Goal: Task Accomplishment & Management: Manage account settings

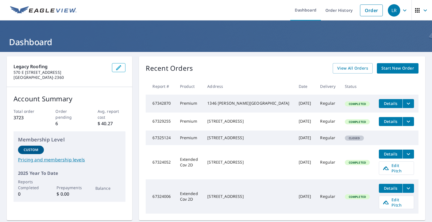
click at [62, 157] on link "Pricing and membership levels" at bounding box center [69, 160] width 103 height 7
click at [401, 10] on icon "button" at bounding box center [404, 10] width 7 height 7
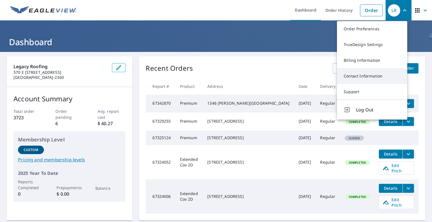
click at [361, 78] on link "Contact Information" at bounding box center [372, 76] width 70 height 16
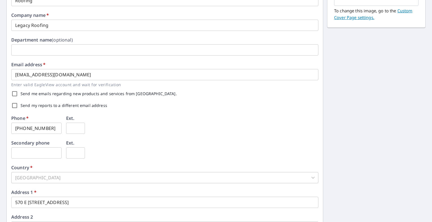
scroll to position [89, 0]
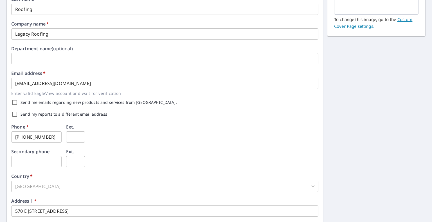
click at [28, 84] on input "[EMAIL_ADDRESS][DOMAIN_NAME]" at bounding box center [164, 83] width 307 height 11
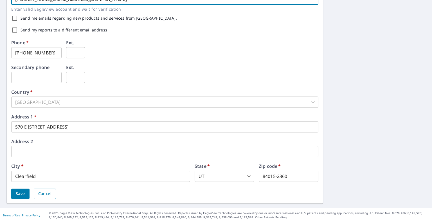
scroll to position [4, 0]
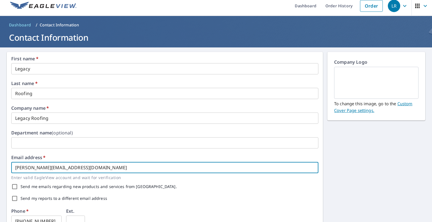
type input "[PERSON_NAME][EMAIL_ADDRESS][DOMAIN_NAME]"
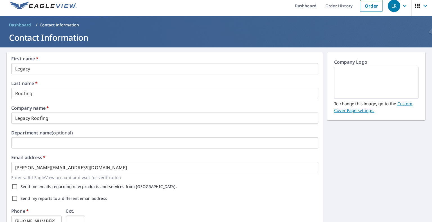
click at [364, 84] on img at bounding box center [376, 83] width 71 height 30
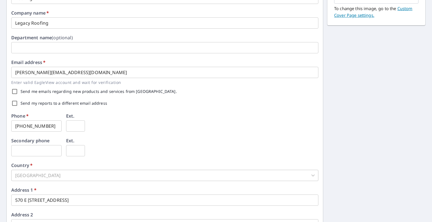
scroll to position [173, 0]
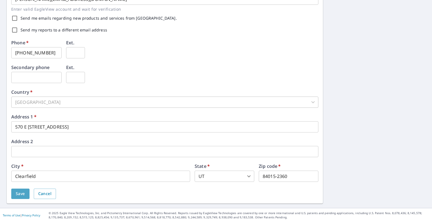
click at [21, 193] on span "Save" at bounding box center [20, 194] width 9 height 7
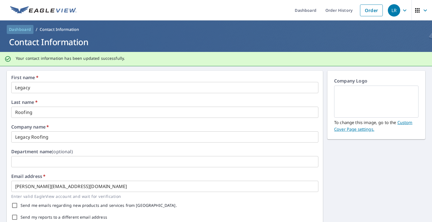
click at [22, 29] on span "Dashboard" at bounding box center [20, 30] width 22 height 6
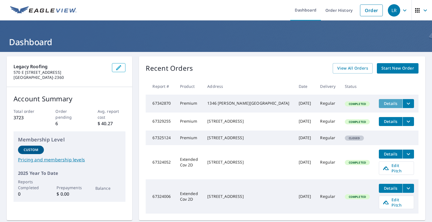
click at [387, 101] on span "Details" at bounding box center [390, 103] width 17 height 5
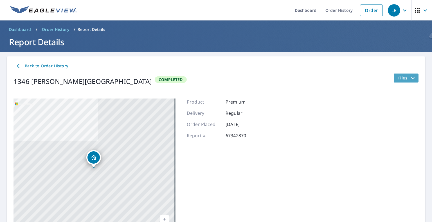
click at [400, 77] on span "Files" at bounding box center [407, 78] width 18 height 7
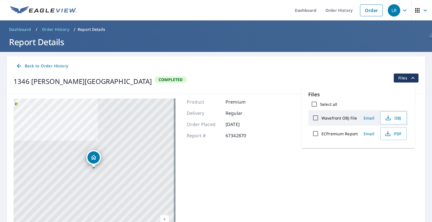
click at [315, 133] on input "ECPremium Report" at bounding box center [315, 134] width 12 height 12
checkbox input "true"
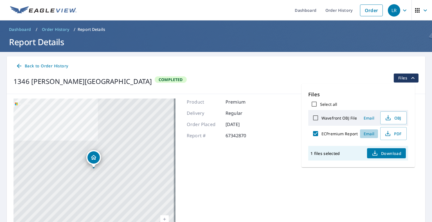
click at [368, 132] on span "Email" at bounding box center [368, 133] width 13 height 5
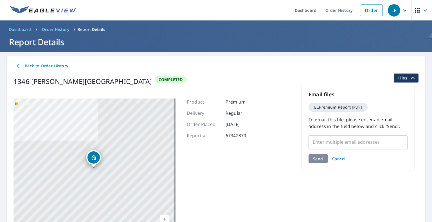
click at [332, 140] on input "text" at bounding box center [353, 142] width 85 height 11
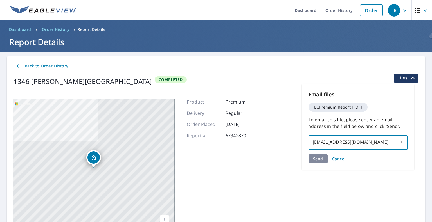
type input "[EMAIL_ADDRESS][DOMAIN_NAME]"
click at [315, 159] on div "Send Cancel" at bounding box center [357, 159] width 99 height 9
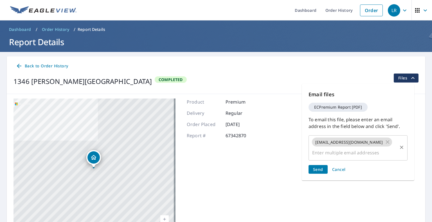
click at [382, 148] on input "text" at bounding box center [353, 153] width 85 height 11
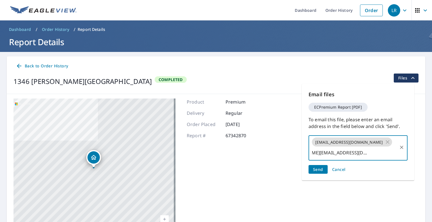
type input "[PERSON_NAME][EMAIL_ADDRESS][DOMAIN_NAME]"
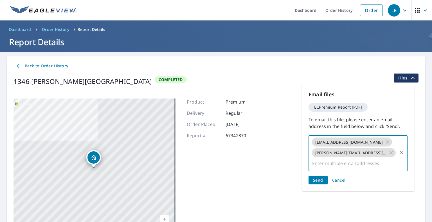
click at [318, 178] on span "Send" at bounding box center [318, 180] width 10 height 5
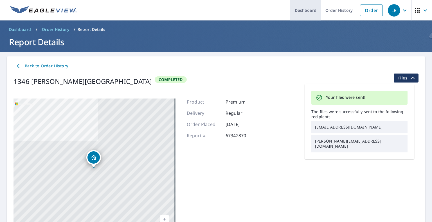
click at [307, 13] on link "Dashboard" at bounding box center [305, 10] width 31 height 21
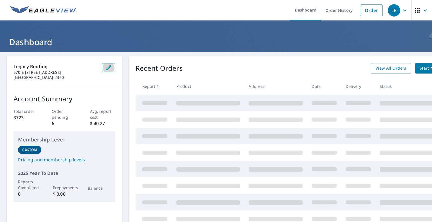
click at [109, 66] on icon "button" at bounding box center [108, 67] width 7 height 7
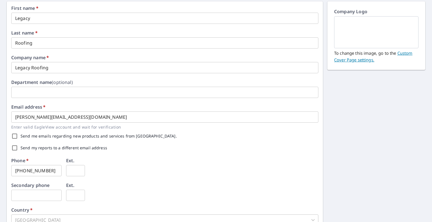
scroll to position [56, 0]
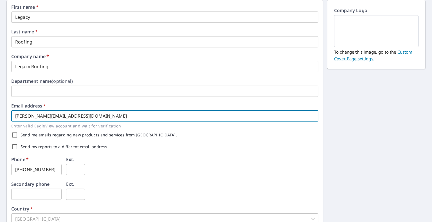
drag, startPoint x: 23, startPoint y: 116, endPoint x: 7, endPoint y: 114, distance: 16.4
click at [7, 114] on div "First name   * Legacy ​ Last name   * Roofing ​ Company name   * Legacy Roofing…" at bounding box center [165, 160] width 316 height 320
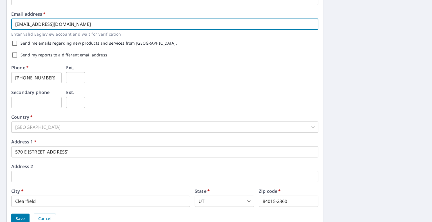
scroll to position [169, 0]
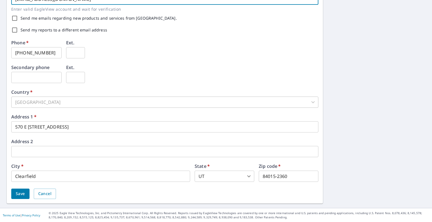
type input "[EMAIL_ADDRESS][DOMAIN_NAME]"
click at [21, 193] on span "Save" at bounding box center [20, 194] width 9 height 7
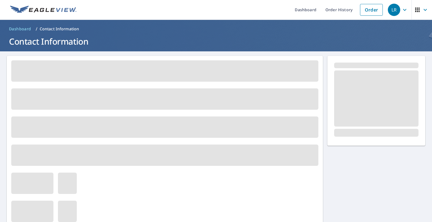
scroll to position [0, 0]
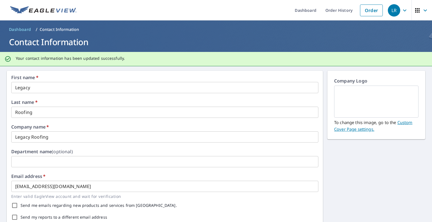
click at [401, 12] on icon "button" at bounding box center [404, 10] width 7 height 7
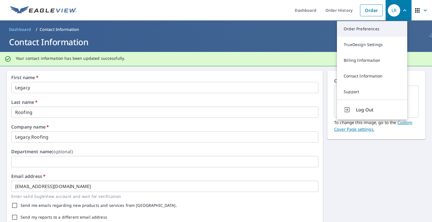
click at [369, 27] on link "Order Preferences" at bounding box center [372, 29] width 70 height 16
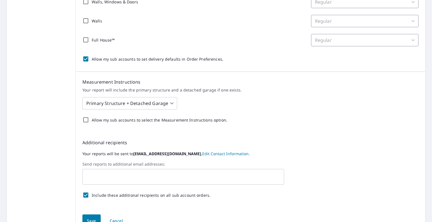
scroll to position [197, 0]
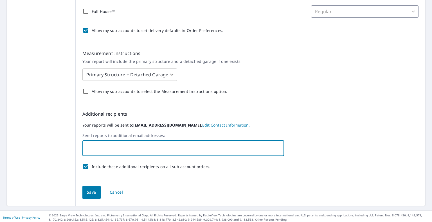
click at [140, 146] on input "text" at bounding box center [179, 148] width 188 height 11
type input "[EMAIL_ADDRESS][DOMAIN_NAME]"
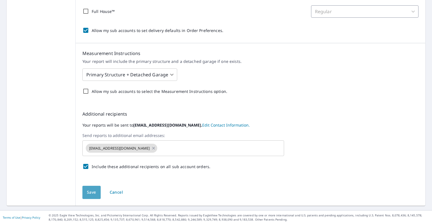
click at [92, 193] on span "Save" at bounding box center [91, 192] width 9 height 7
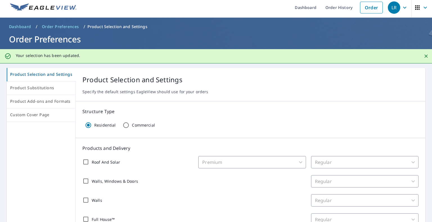
scroll to position [0, 0]
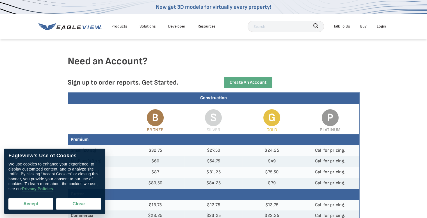
click at [44, 203] on button "Accept" at bounding box center [30, 203] width 45 height 11
checkbox input "true"
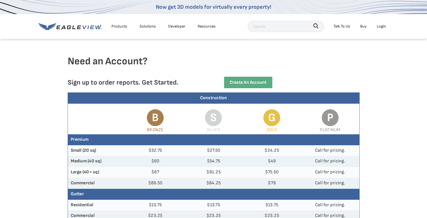
click at [384, 24] on div "Login" at bounding box center [381, 26] width 9 height 7
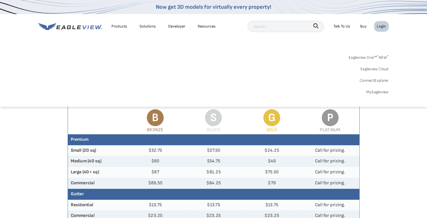
click at [382, 26] on div "Login" at bounding box center [381, 26] width 9 height 7
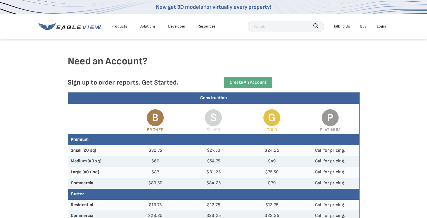
click at [382, 26] on div "Login" at bounding box center [381, 26] width 9 height 7
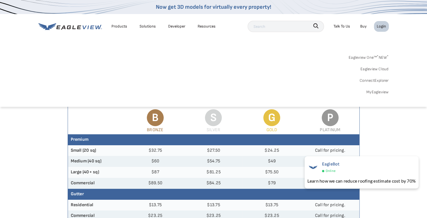
click at [371, 57] on link "Eagleview One™ * NEW *" at bounding box center [369, 56] width 40 height 9
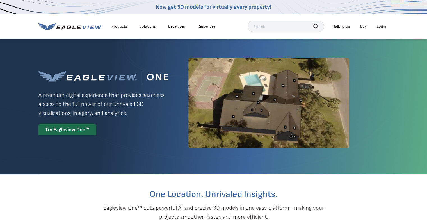
click at [380, 25] on div "Login" at bounding box center [381, 26] width 9 height 5
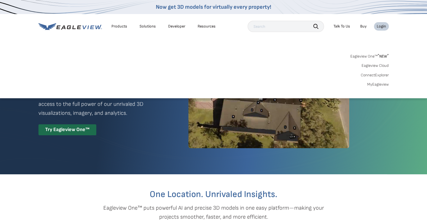
click at [375, 83] on link "MyEagleview" at bounding box center [379, 84] width 22 height 5
